Goal: Task Accomplishment & Management: Complete application form

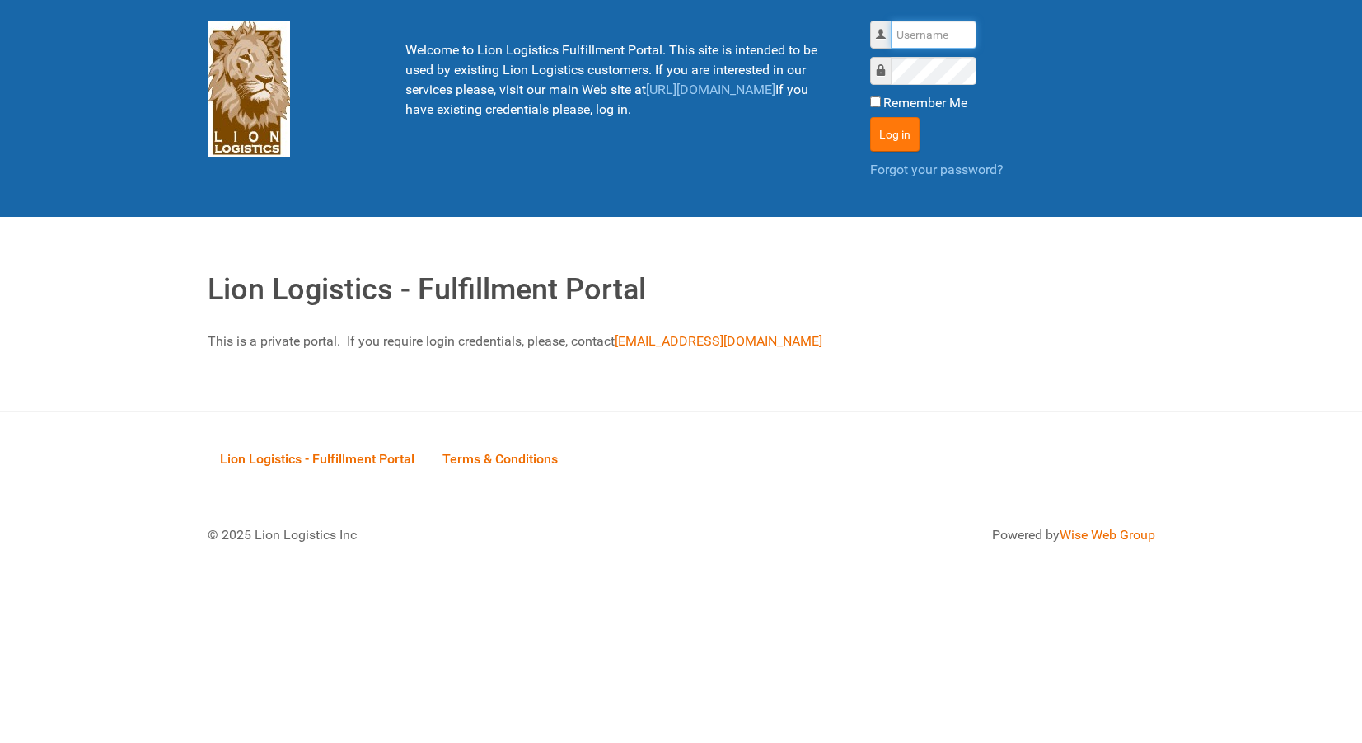
type input "lion"
click at [885, 143] on button "Log in" at bounding box center [894, 134] width 49 height 35
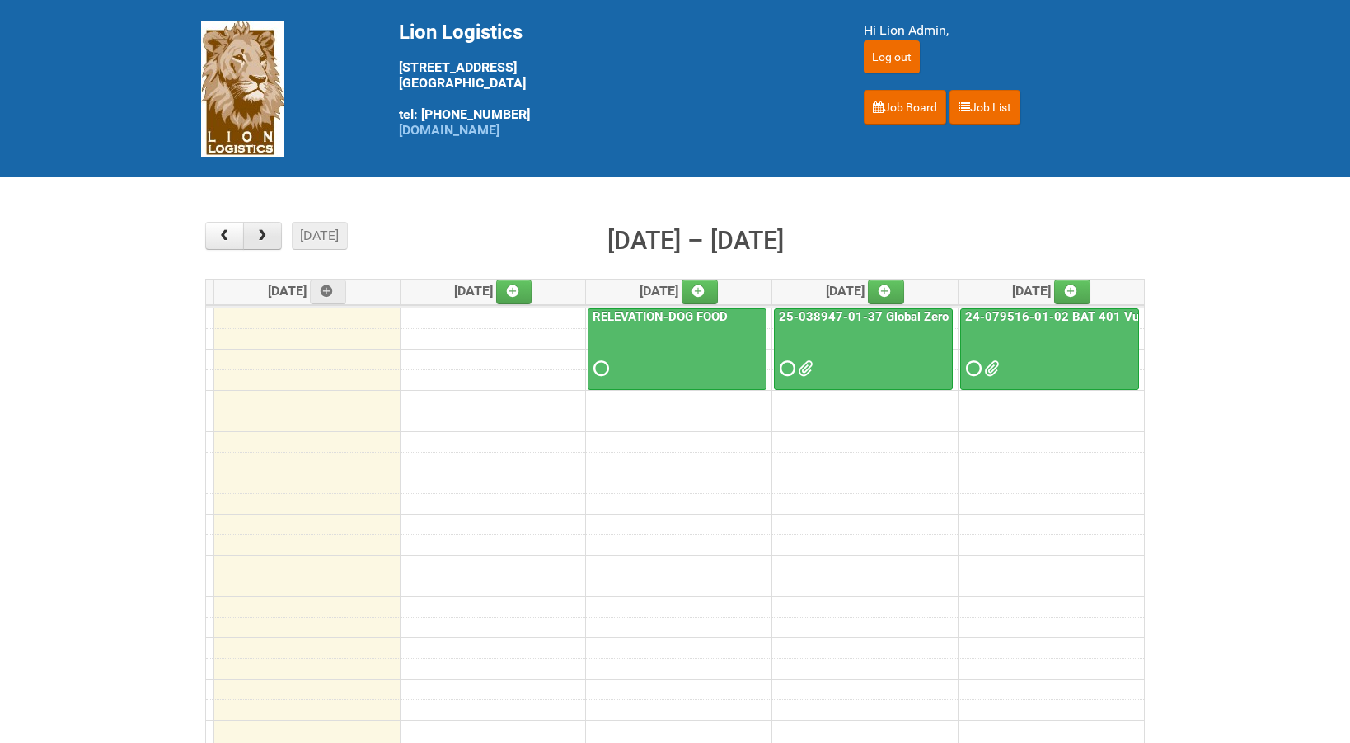
click at [264, 235] on span "button" at bounding box center [263, 235] width 16 height 13
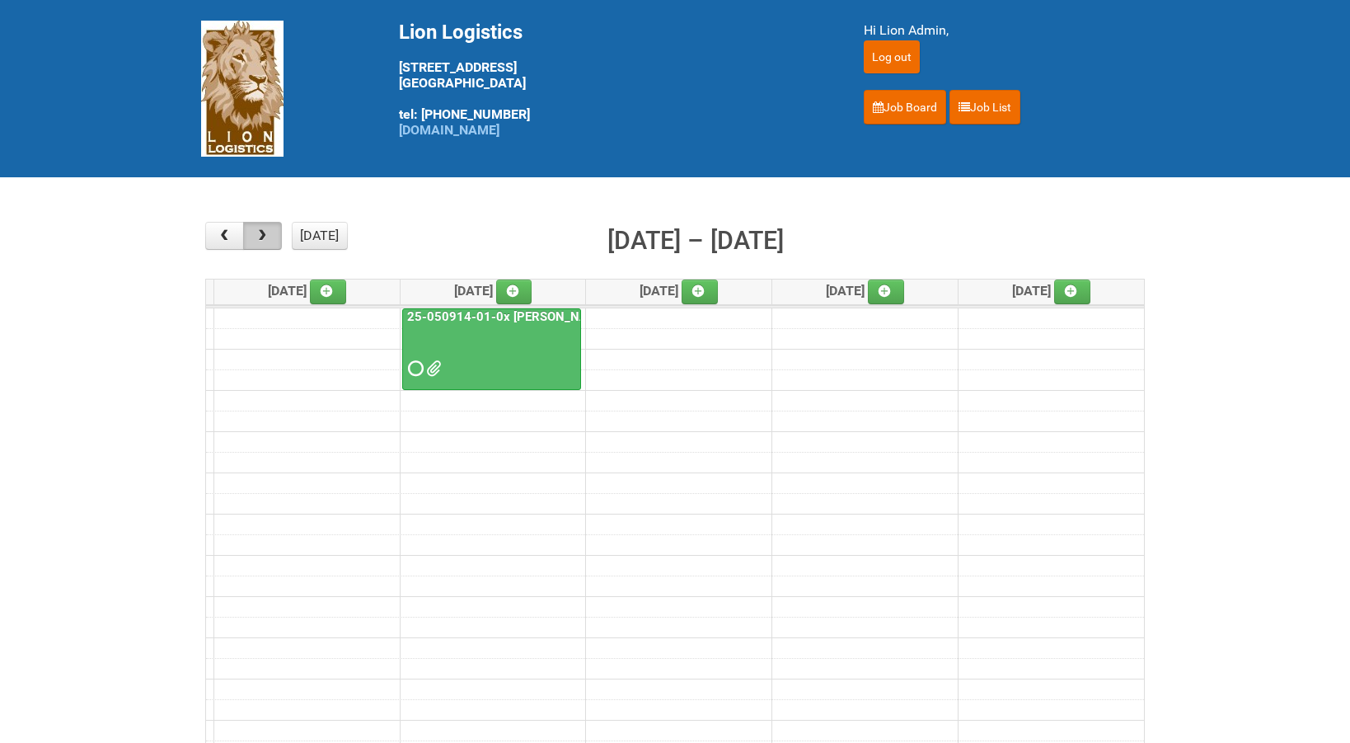
click at [264, 235] on span "button" at bounding box center [263, 235] width 16 height 13
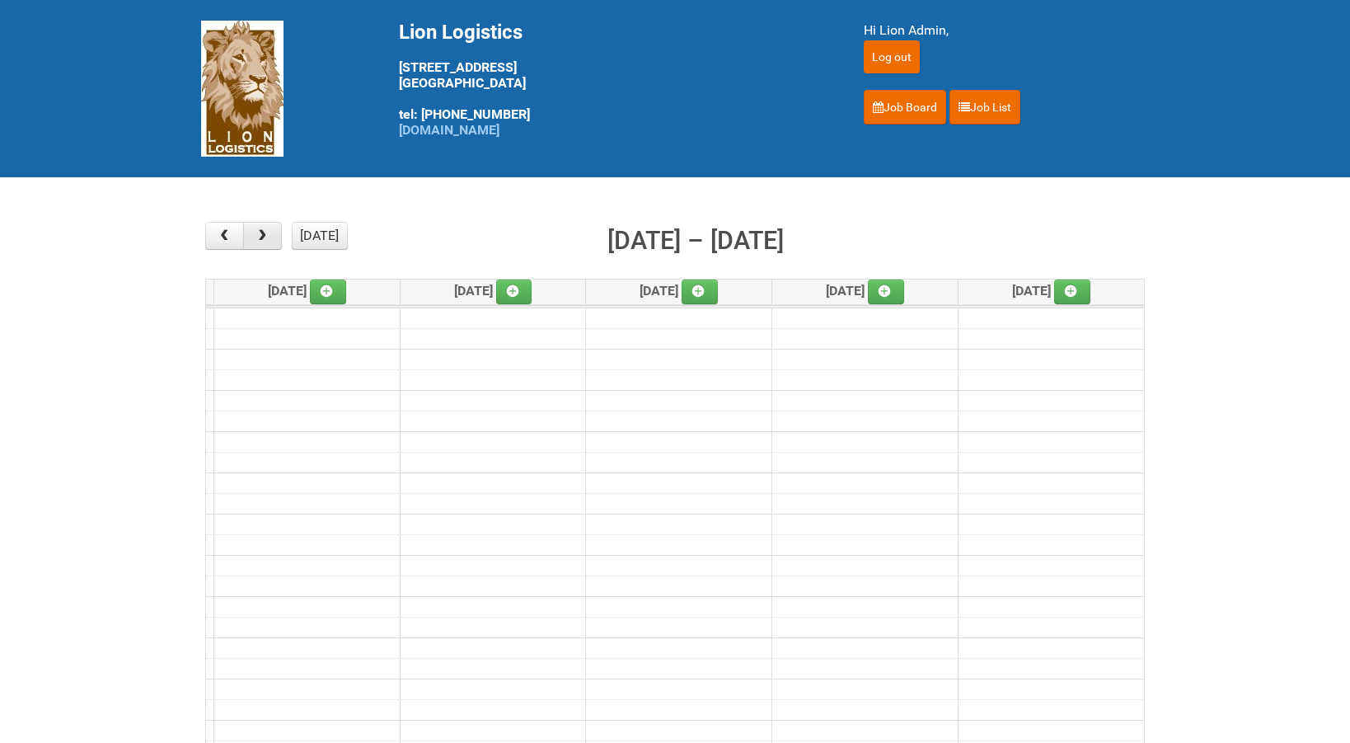
click at [264, 235] on span "button" at bounding box center [263, 235] width 16 height 13
click at [331, 293] on icon at bounding box center [327, 291] width 12 height 12
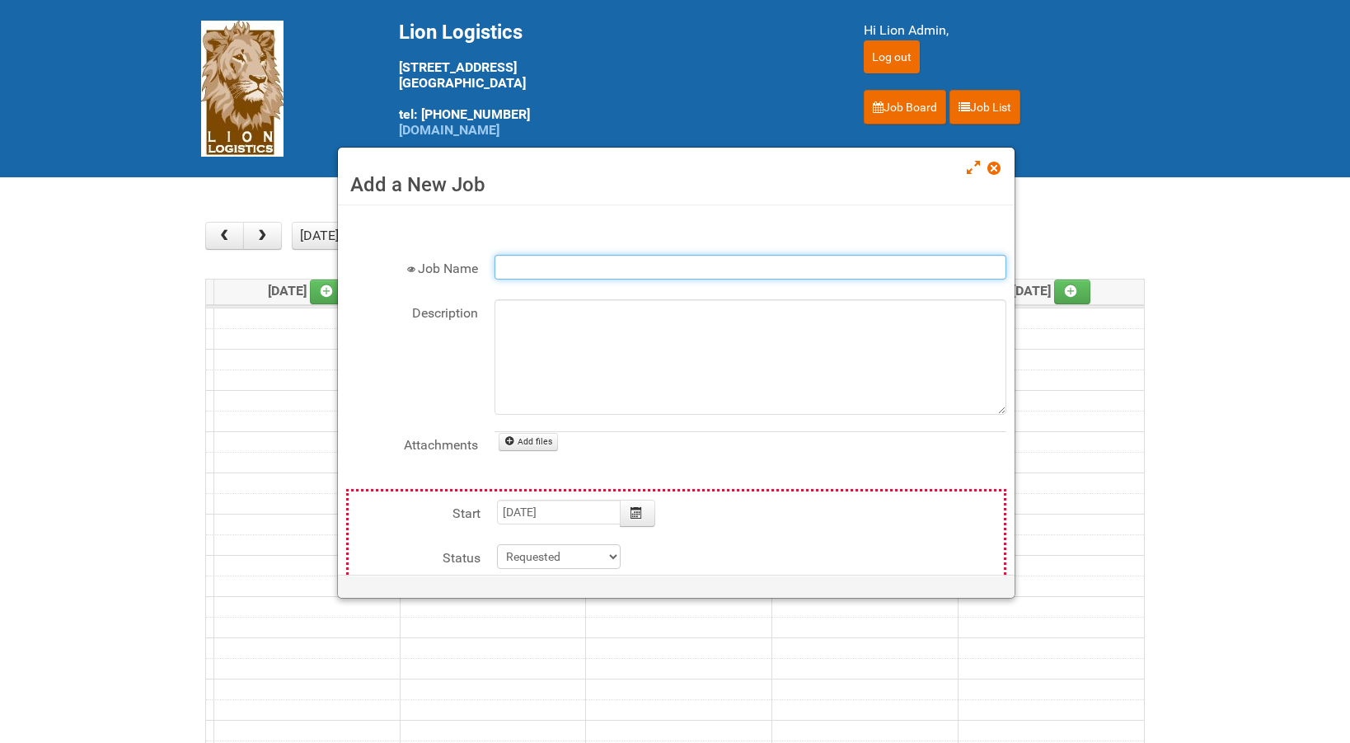
click at [508, 263] on input "Job Name" at bounding box center [751, 267] width 512 height 25
type input "C&R Pizza"
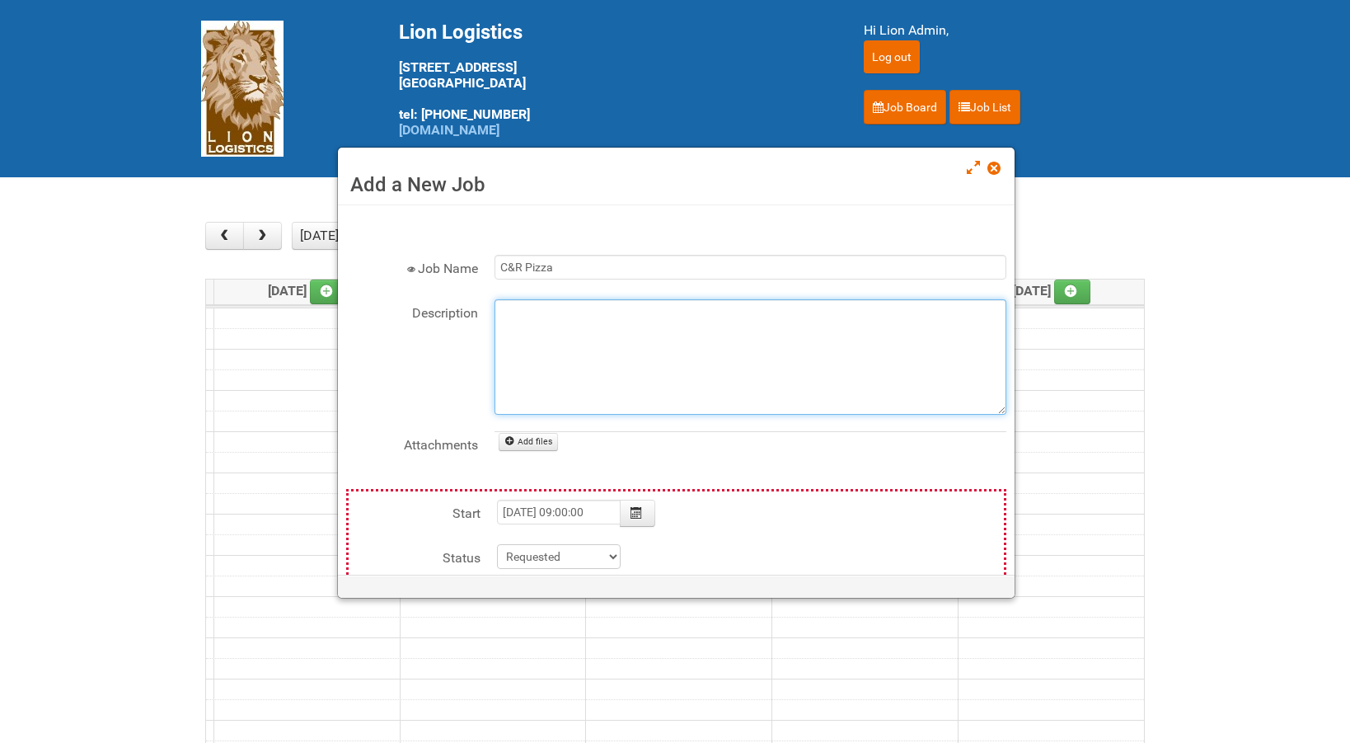
click at [507, 313] on textarea "Description" at bounding box center [751, 356] width 512 height 115
type input "[DATE]"
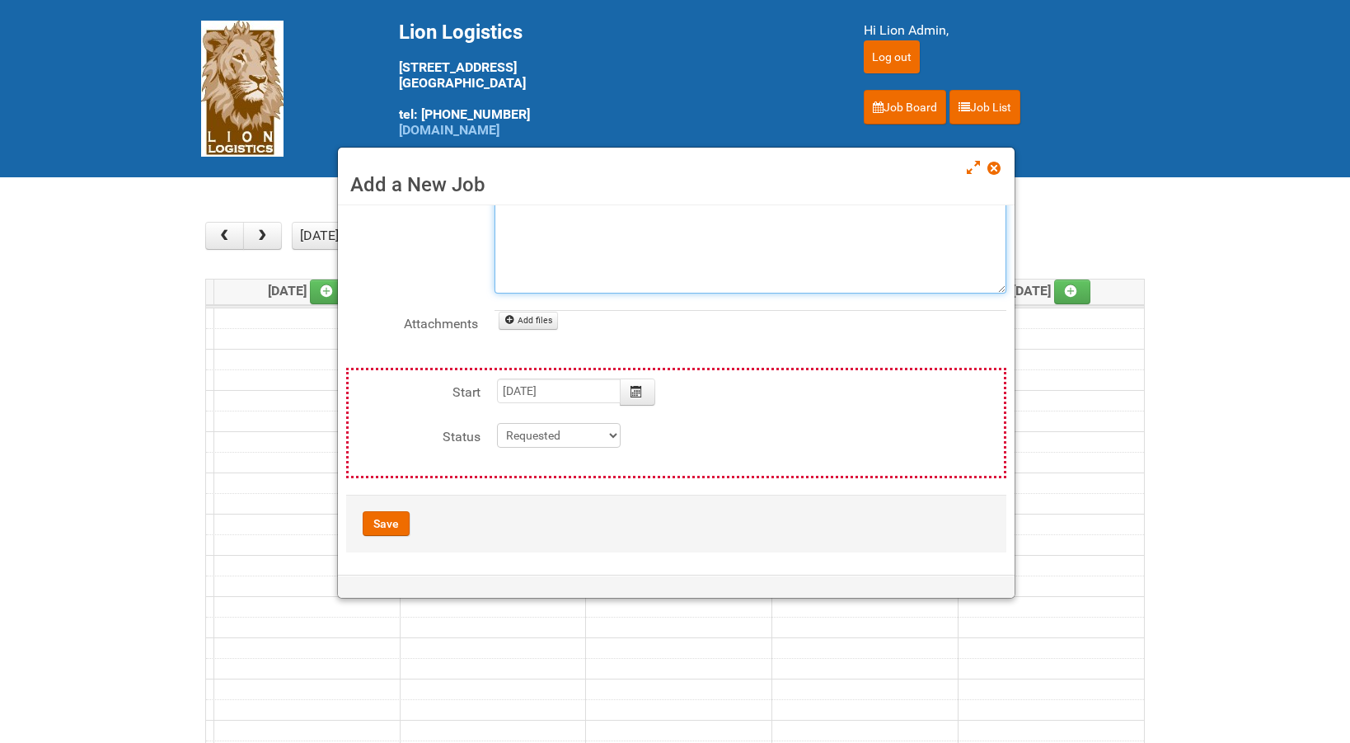
scroll to position [124, 0]
type textarea "240 Frozen shipments"
click at [379, 517] on button "Save" at bounding box center [386, 521] width 47 height 25
type input "[DATE] 09:00:00"
